Goal: Transaction & Acquisition: Purchase product/service

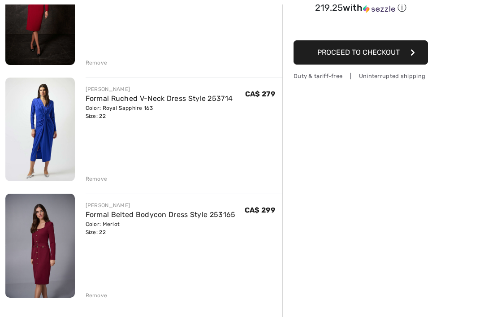
scroll to position [157, 0]
click at [38, 233] on img at bounding box center [39, 245] width 69 height 104
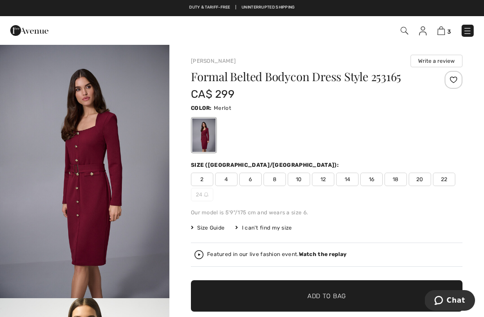
click at [73, 218] on img "1 / 5" at bounding box center [84, 171] width 169 height 254
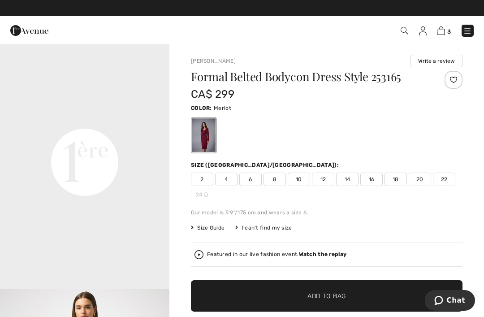
scroll to position [518, 0]
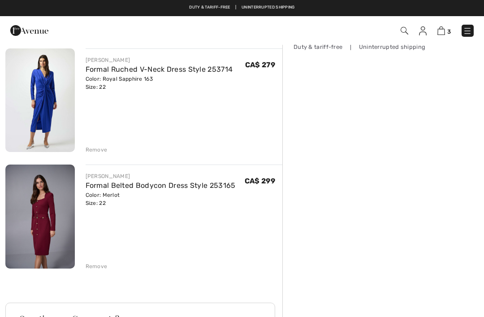
click at [39, 113] on img at bounding box center [39, 99] width 69 height 103
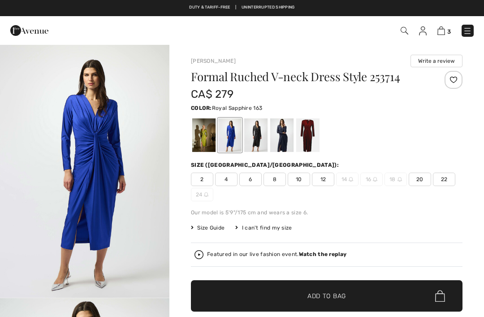
checkbox input "true"
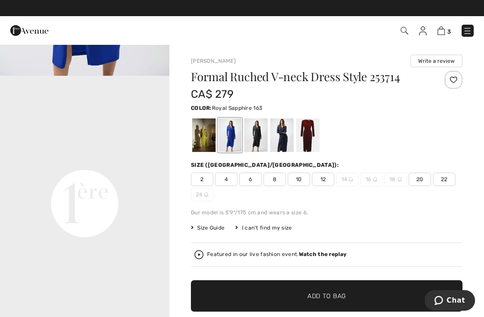
scroll to position [476, 0]
click at [307, 126] on div at bounding box center [307, 135] width 23 height 34
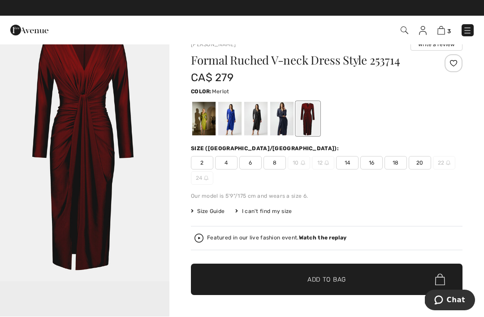
scroll to position [17, 0]
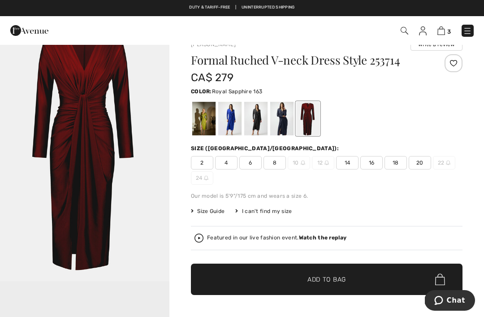
click at [220, 116] on div at bounding box center [229, 119] width 23 height 34
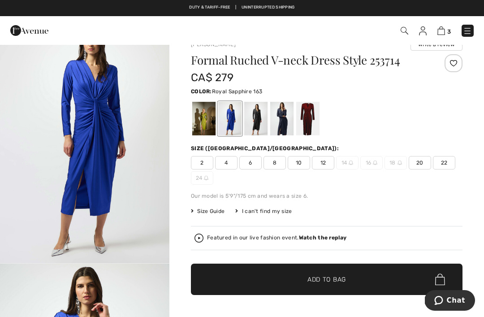
scroll to position [0, 0]
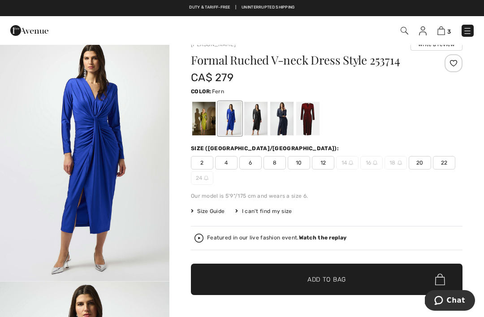
click at [198, 115] on div at bounding box center [203, 119] width 23 height 34
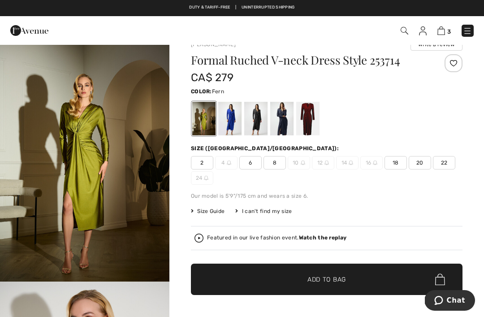
click at [65, 209] on img "1 / 5" at bounding box center [84, 154] width 169 height 254
click at [249, 115] on div at bounding box center [255, 119] width 23 height 34
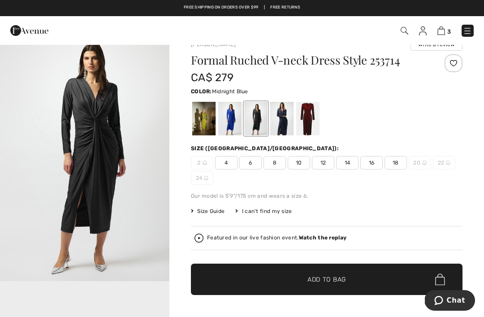
click at [287, 115] on div at bounding box center [281, 119] width 23 height 34
